Goal: Task Accomplishment & Management: Complete application form

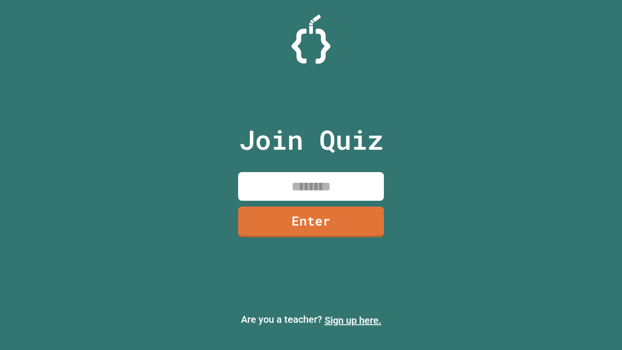
click at [353, 320] on link "Sign up here." at bounding box center [353, 320] width 57 height 12
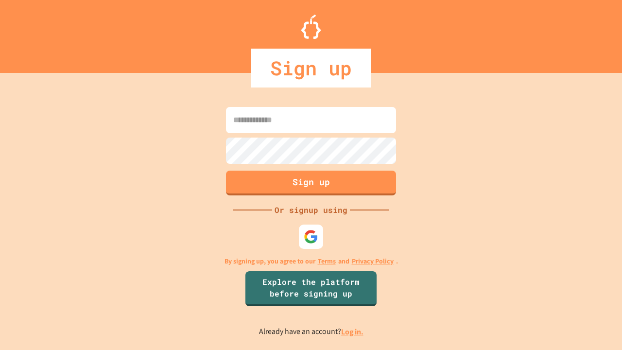
click at [353, 331] on link "Log in." at bounding box center [352, 331] width 22 height 10
